Goal: Complete application form

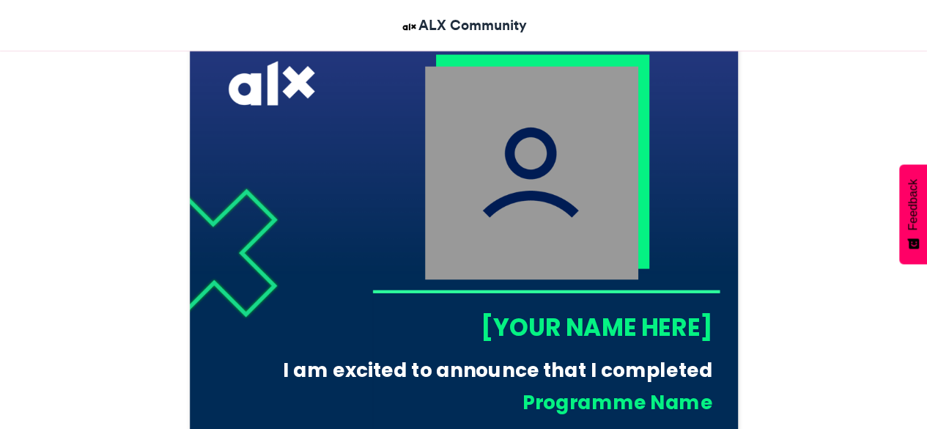
scroll to position [452, 0]
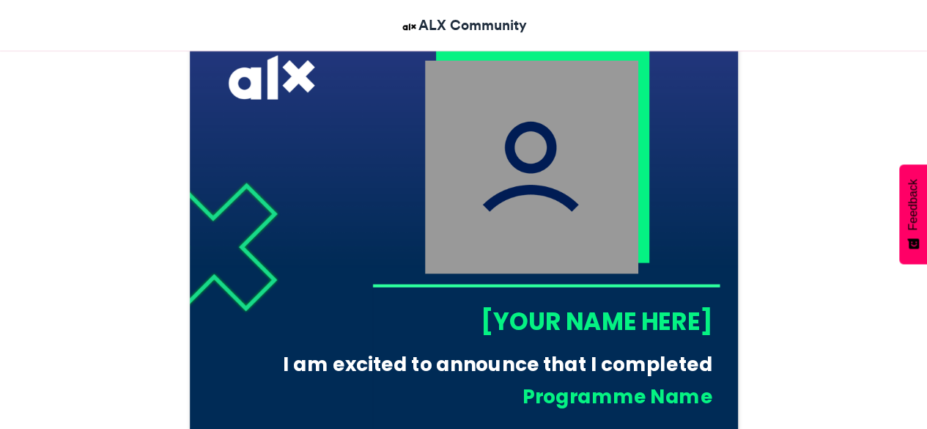
click at [506, 92] on img at bounding box center [530, 166] width 213 height 213
click at [547, 127] on img at bounding box center [530, 166] width 213 height 213
click at [557, 313] on div "[YOUR NAME HERE]" at bounding box center [541, 321] width 340 height 34
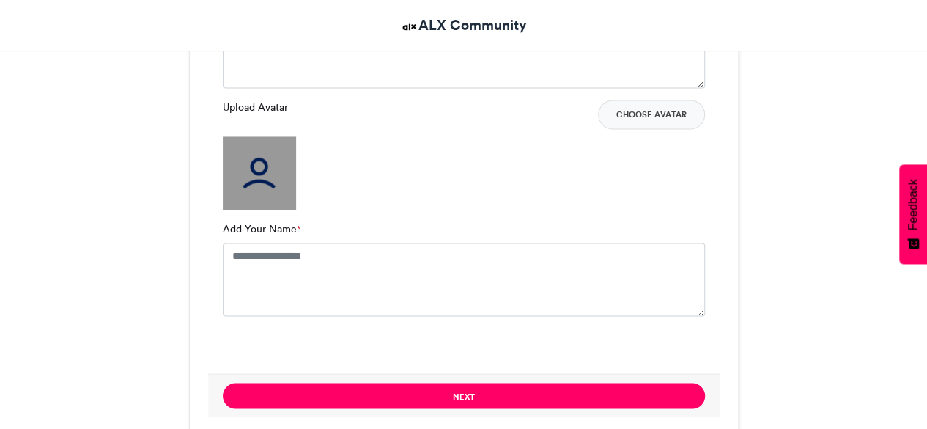
scroll to position [1038, 0]
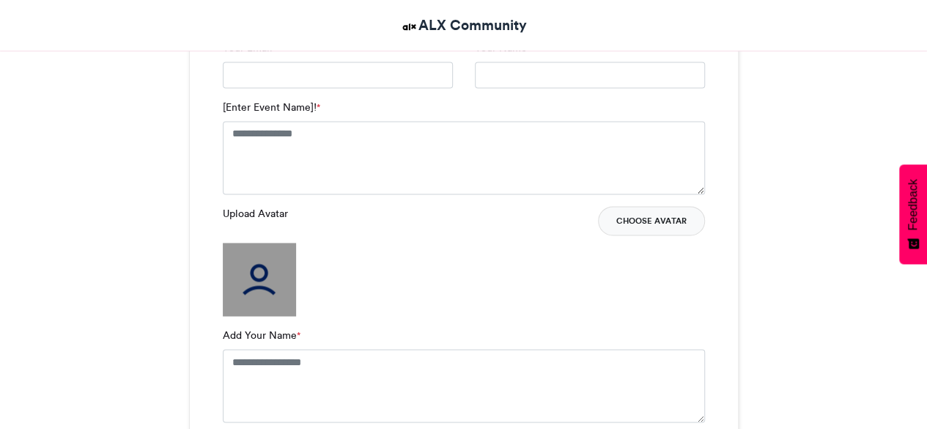
click at [618, 223] on button "Choose Avatar" at bounding box center [651, 220] width 107 height 29
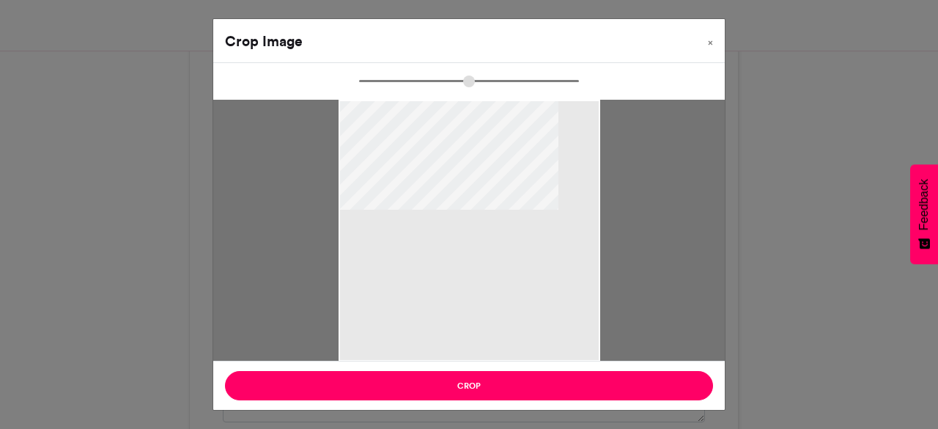
type input "******"
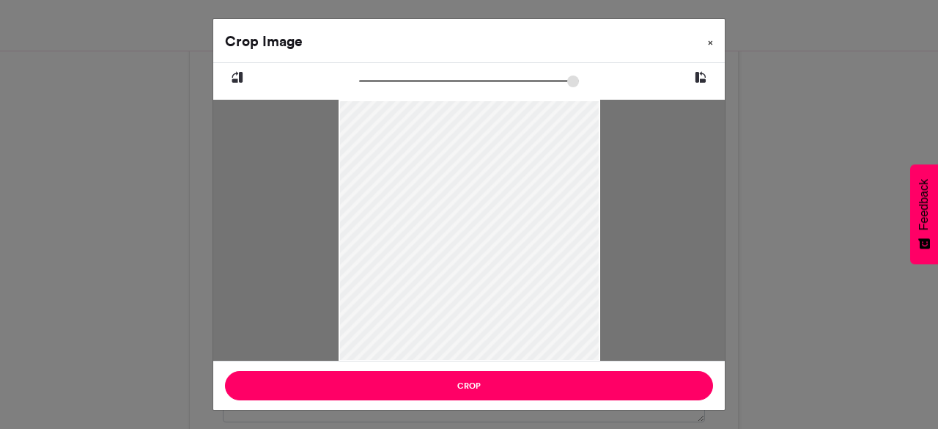
click at [708, 42] on span "×" at bounding box center [710, 42] width 5 height 9
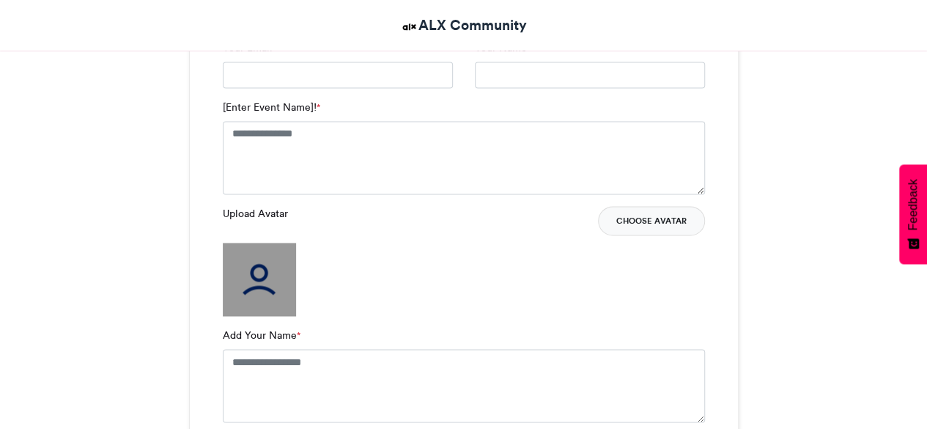
click at [645, 219] on button "Choose Avatar" at bounding box center [651, 220] width 107 height 29
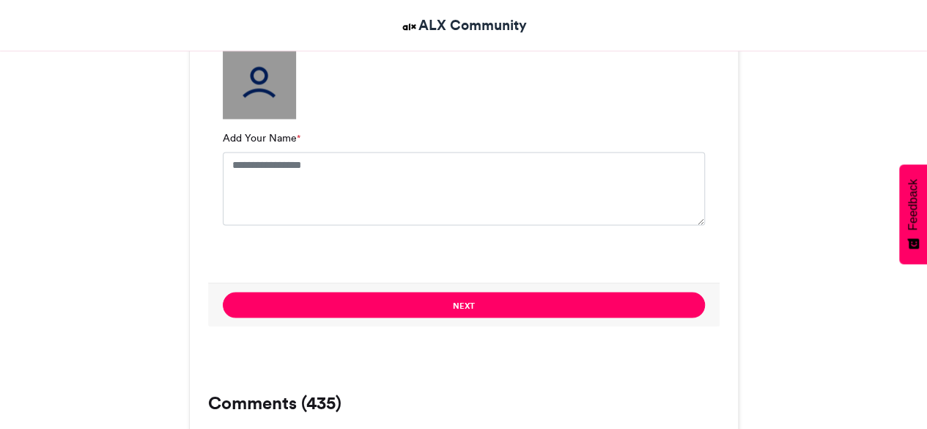
scroll to position [1258, 0]
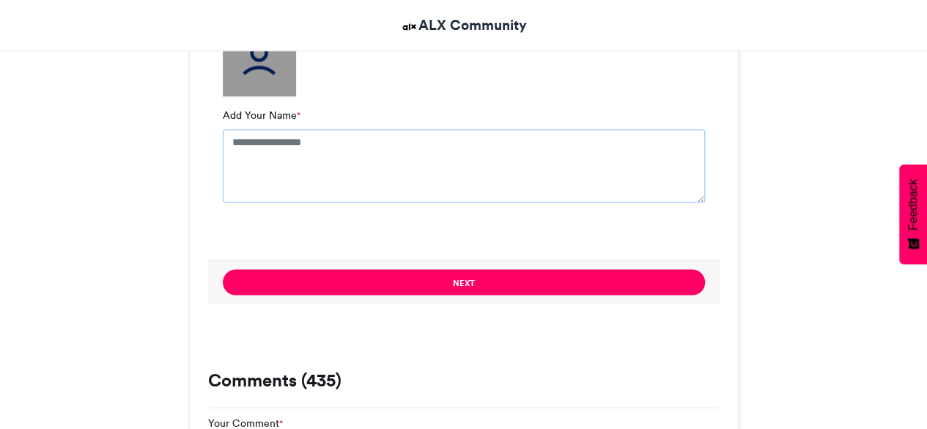
click at [239, 133] on textarea "Add Your Name *" at bounding box center [464, 165] width 482 height 73
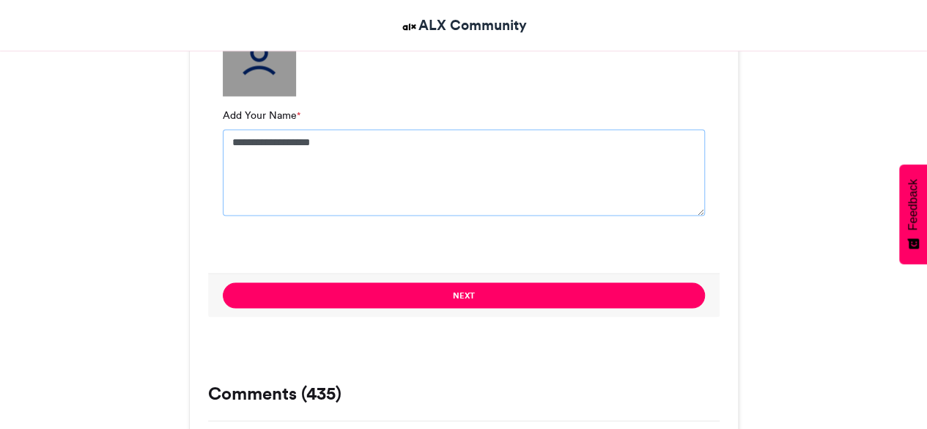
click at [498, 199] on textarea "**********" at bounding box center [464, 172] width 482 height 86
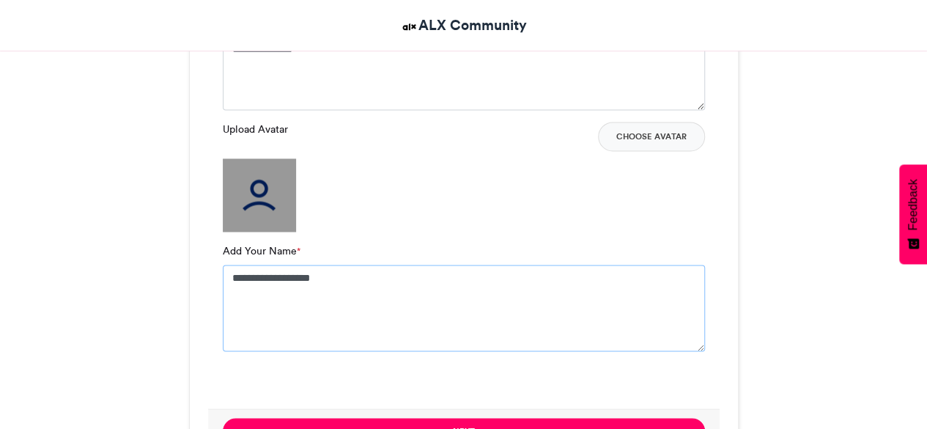
scroll to position [965, 0]
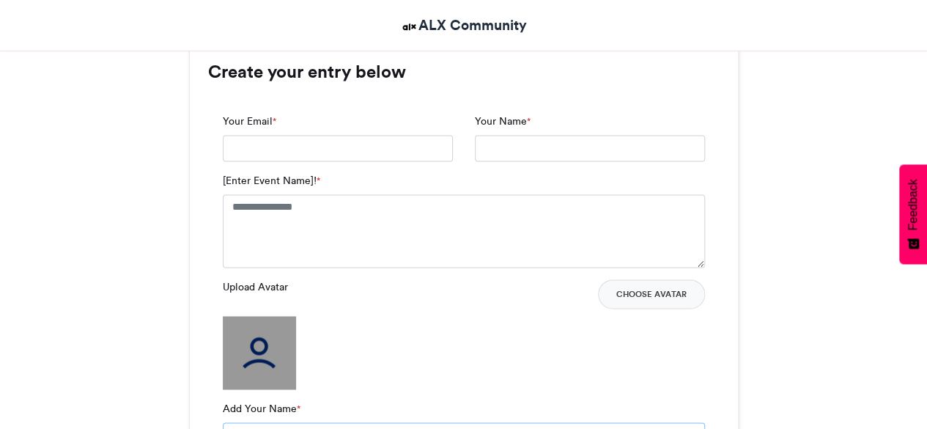
type textarea "**********"
click at [399, 206] on textarea "[Enter Event Name]! *" at bounding box center [464, 230] width 482 height 73
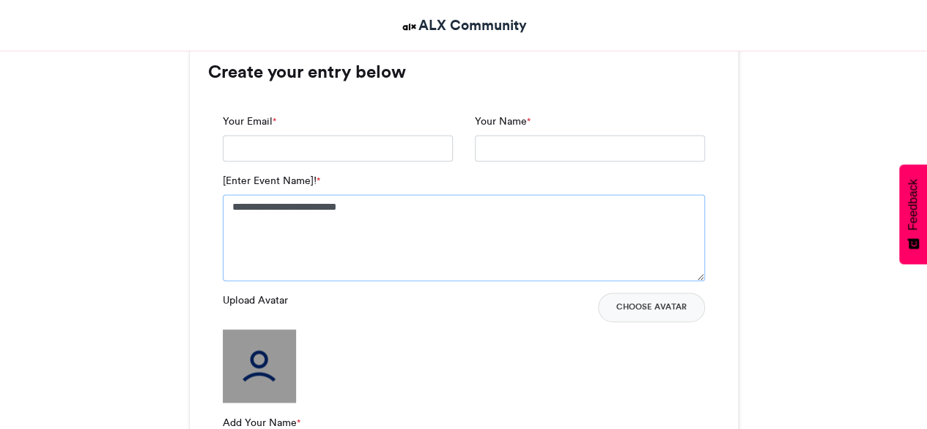
type textarea "**********"
click at [302, 143] on input "Your Email *" at bounding box center [338, 148] width 230 height 26
type input "**********"
click at [514, 143] on input "Your Name *" at bounding box center [590, 148] width 230 height 26
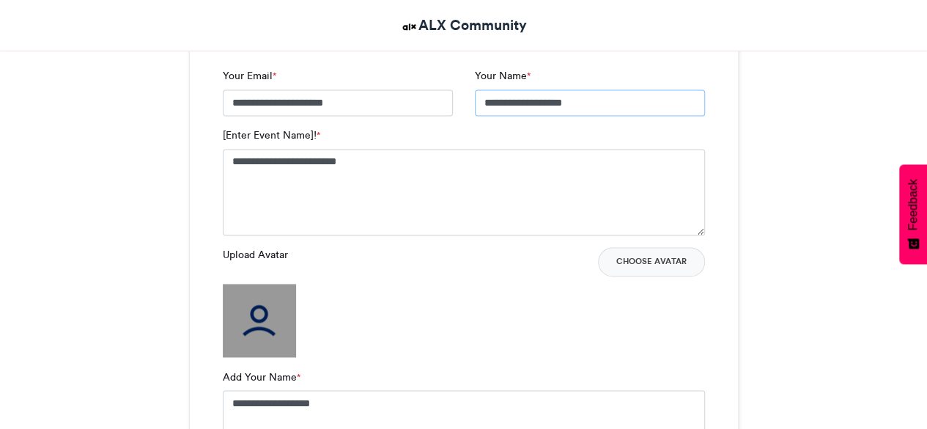
scroll to position [1185, 0]
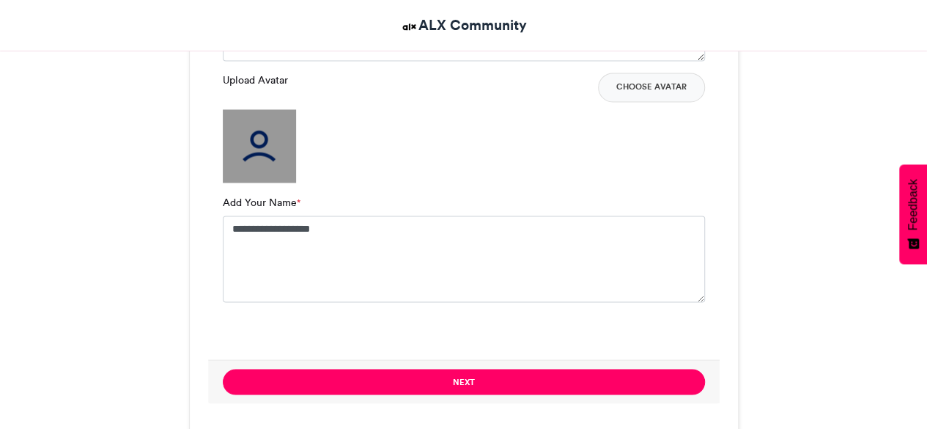
type input "**********"
click at [684, 92] on button "Choose Avatar" at bounding box center [651, 87] width 107 height 29
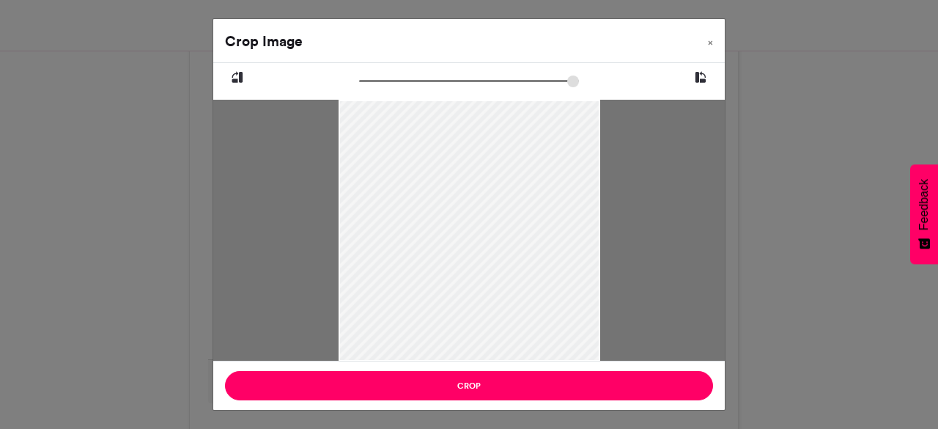
drag, startPoint x: 465, startPoint y: 209, endPoint x: 463, endPoint y: 264, distance: 55.0
click at [463, 264] on div at bounding box center [469, 279] width 262 height 358
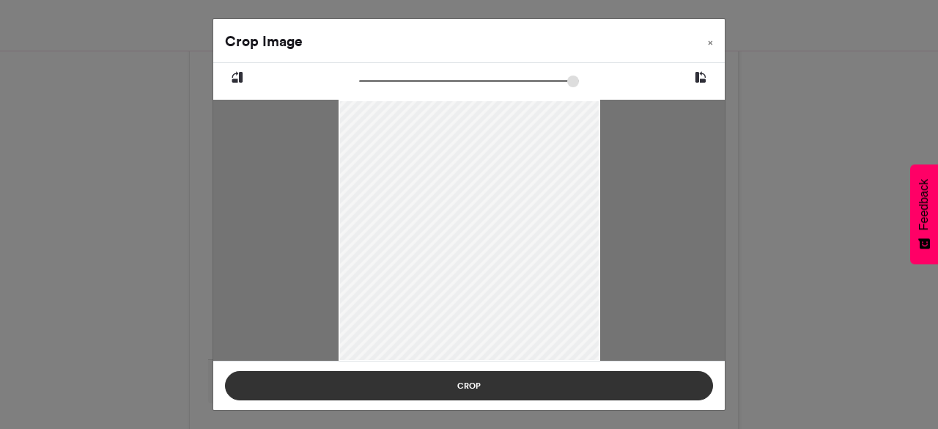
click at [485, 389] on button "Crop" at bounding box center [469, 385] width 488 height 29
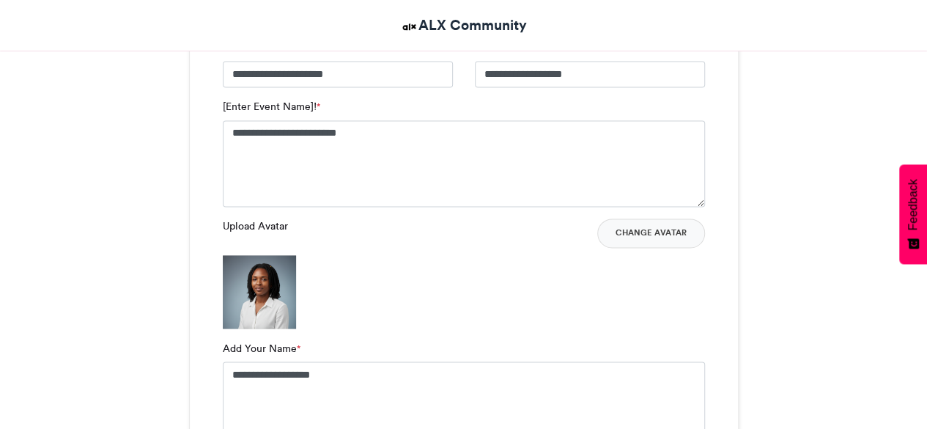
scroll to position [1331, 0]
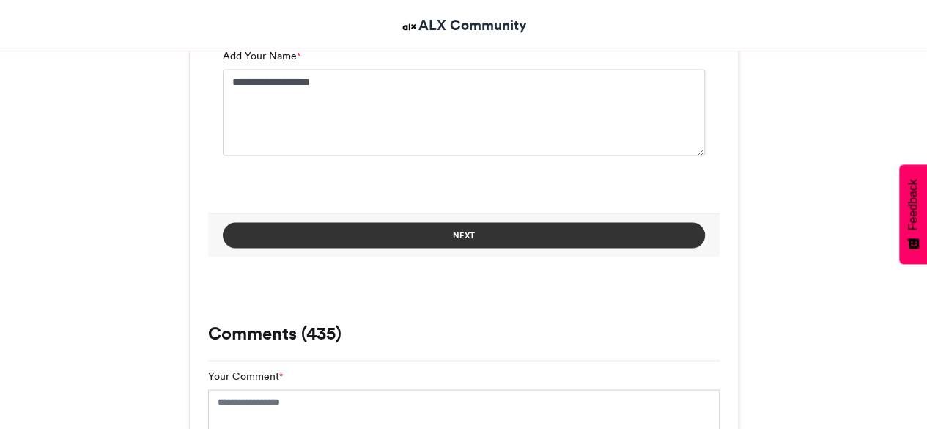
click at [552, 226] on button "Next" at bounding box center [464, 235] width 482 height 26
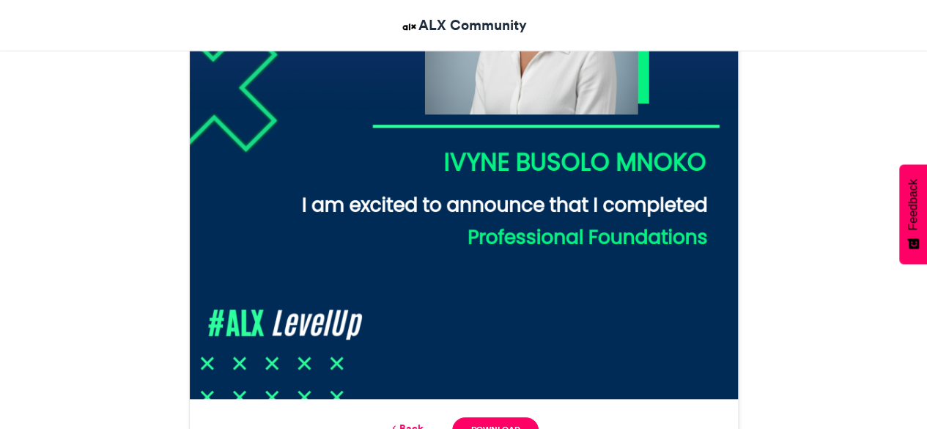
scroll to position [755, 0]
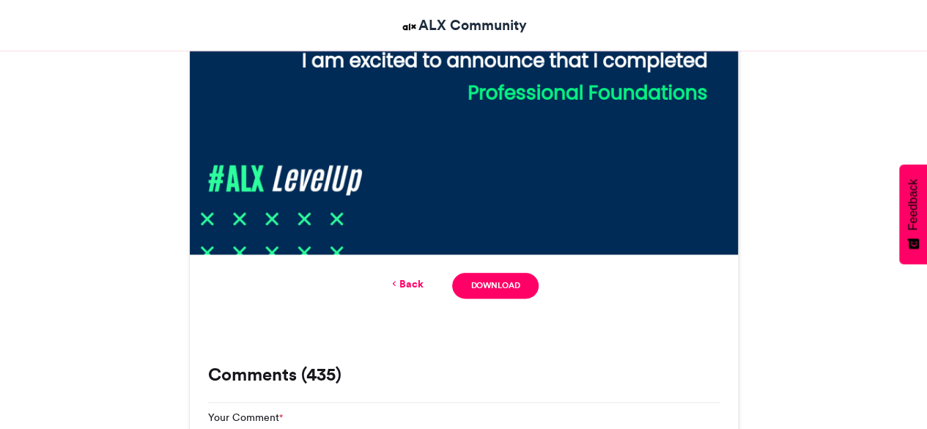
click at [399, 281] on link "Back" at bounding box center [405, 283] width 34 height 15
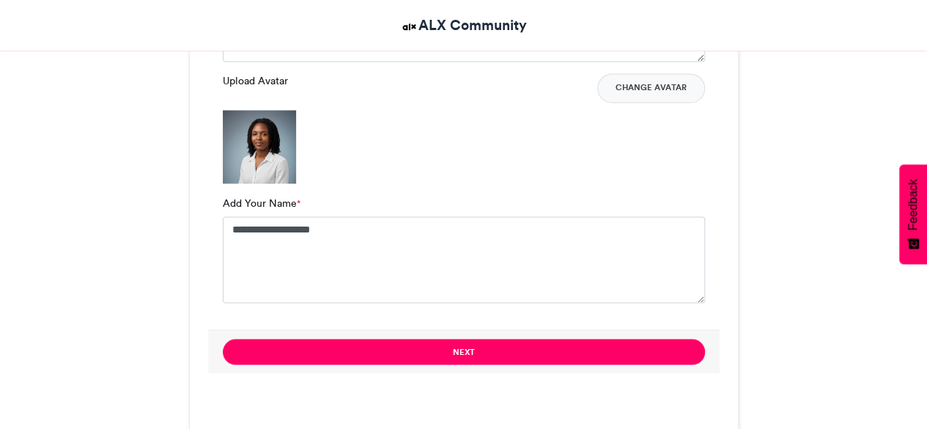
scroll to position [1185, 0]
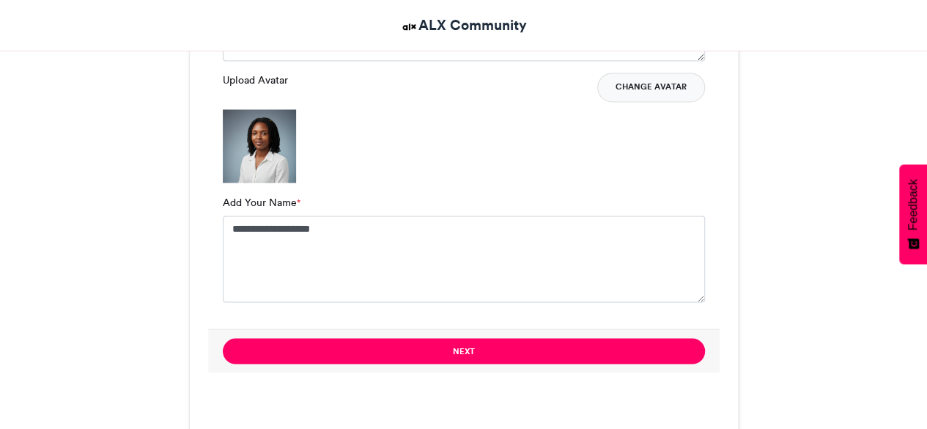
click at [680, 79] on button "Change Avatar" at bounding box center [651, 87] width 108 height 29
